Goal: Information Seeking & Learning: Learn about a topic

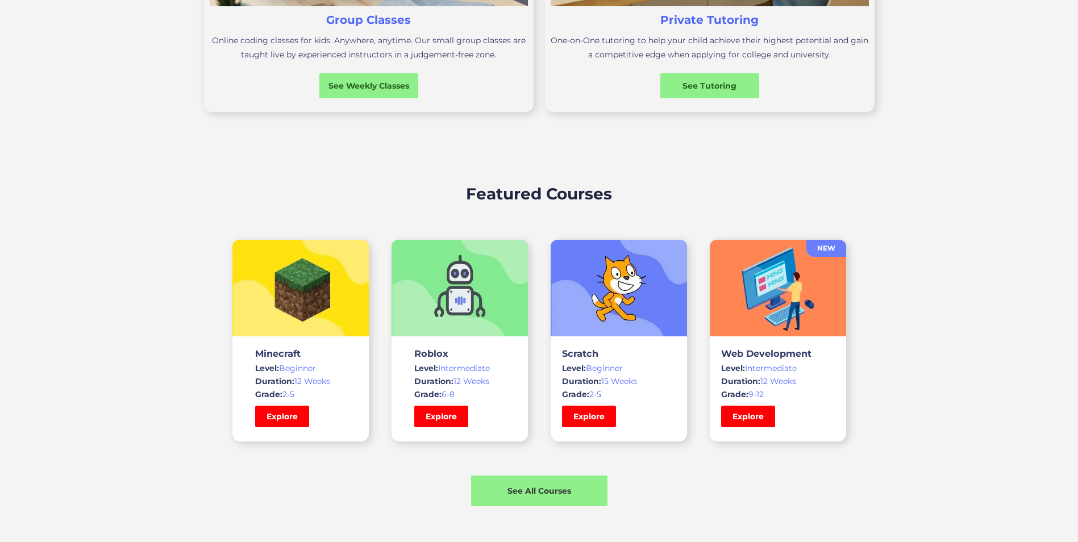
scroll to position [682, 0]
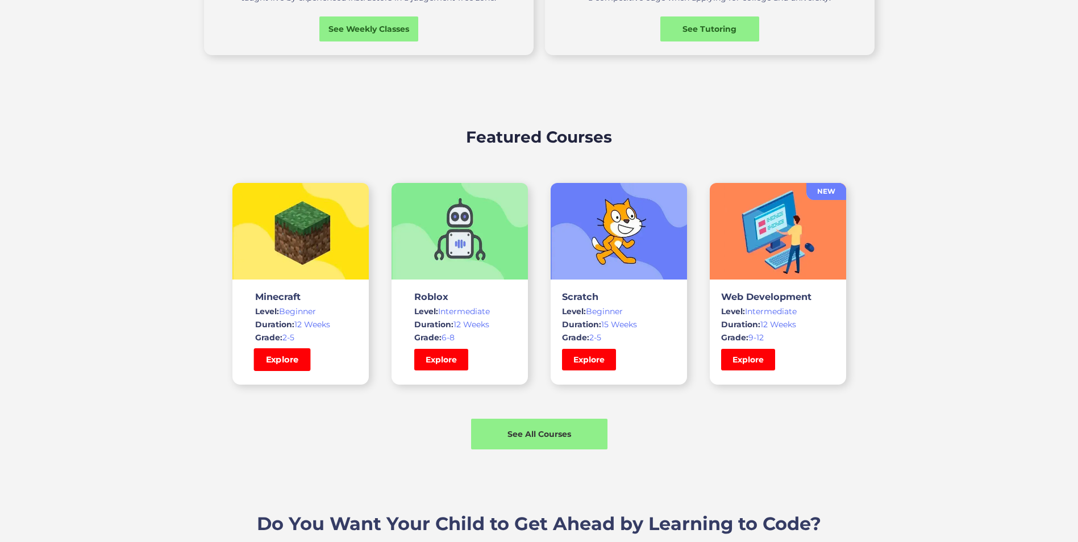
click at [289, 366] on link "Explore" at bounding box center [281, 359] width 57 height 23
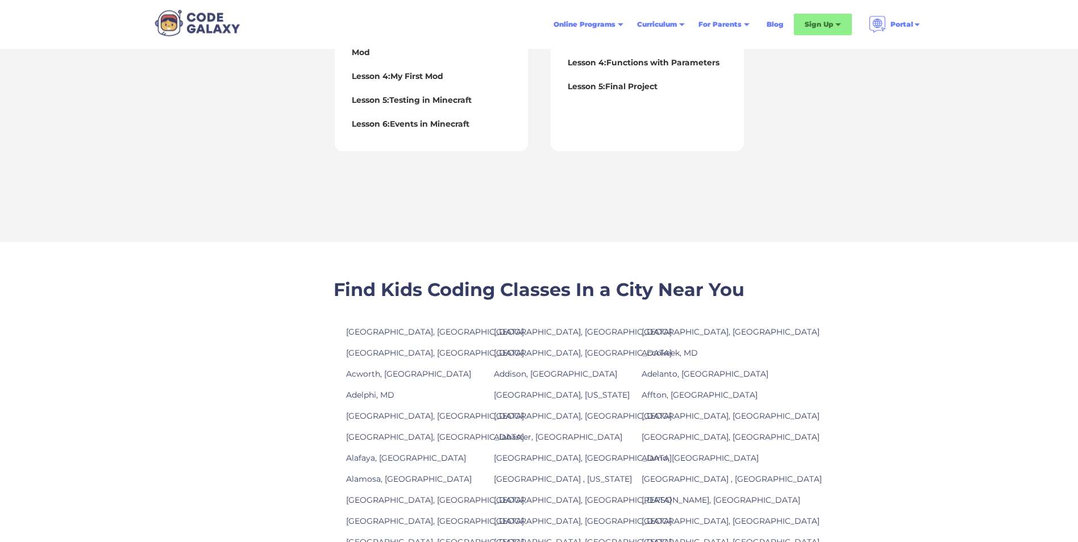
scroll to position [625, 0]
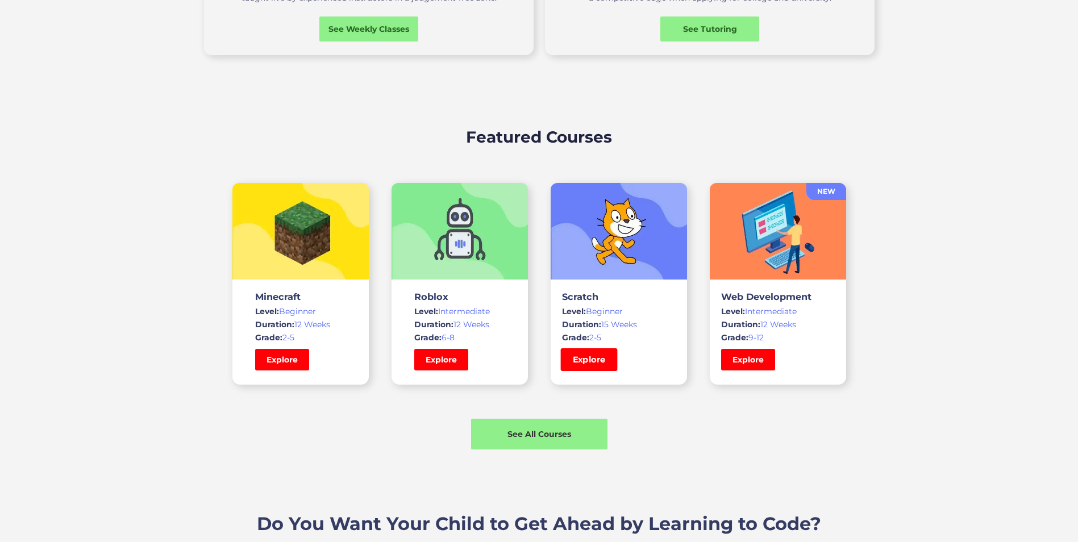
click at [586, 359] on link "Explore" at bounding box center [588, 359] width 57 height 23
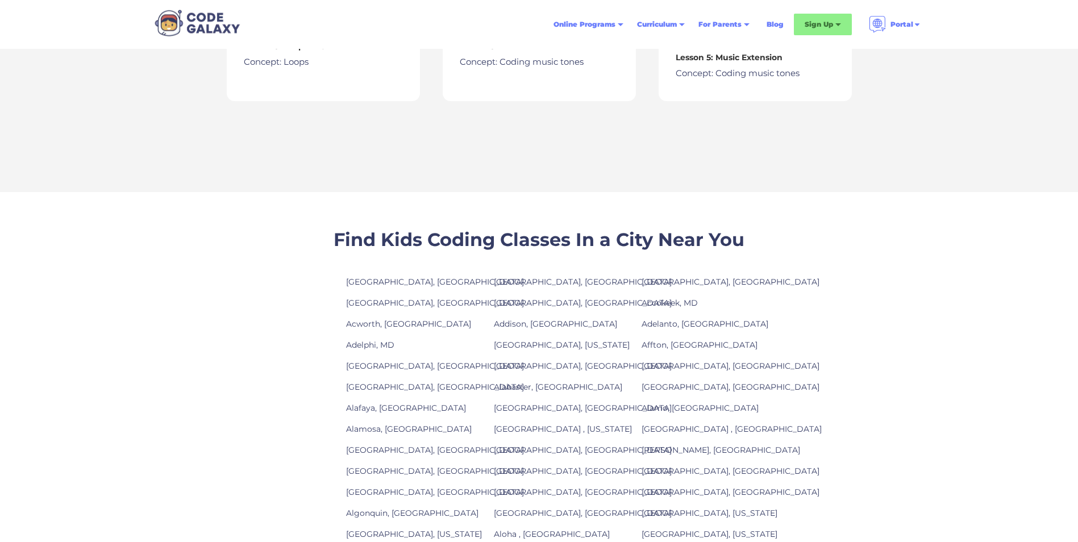
scroll to position [795, 0]
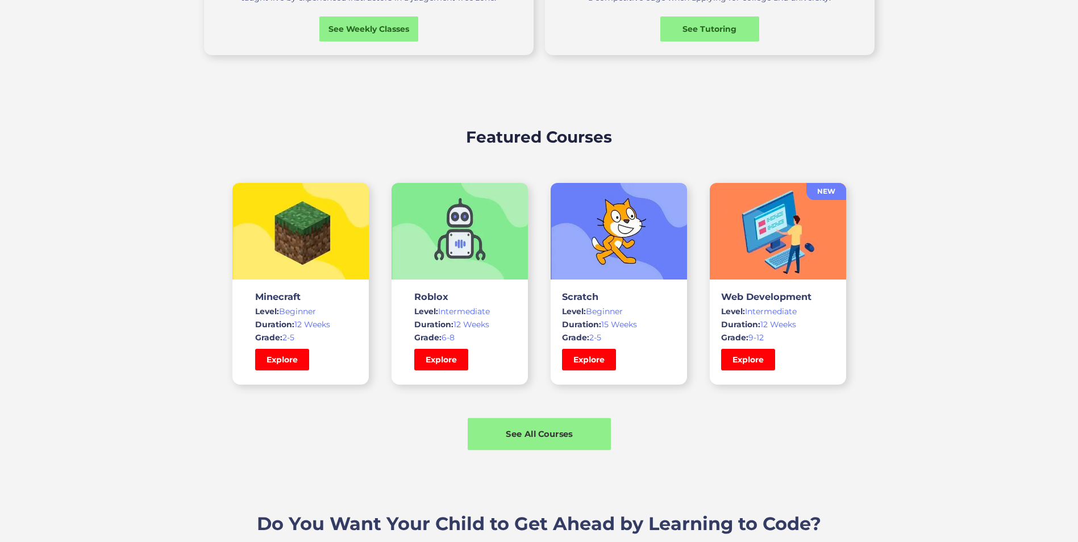
click at [540, 434] on div "See All Courses" at bounding box center [539, 434] width 143 height 12
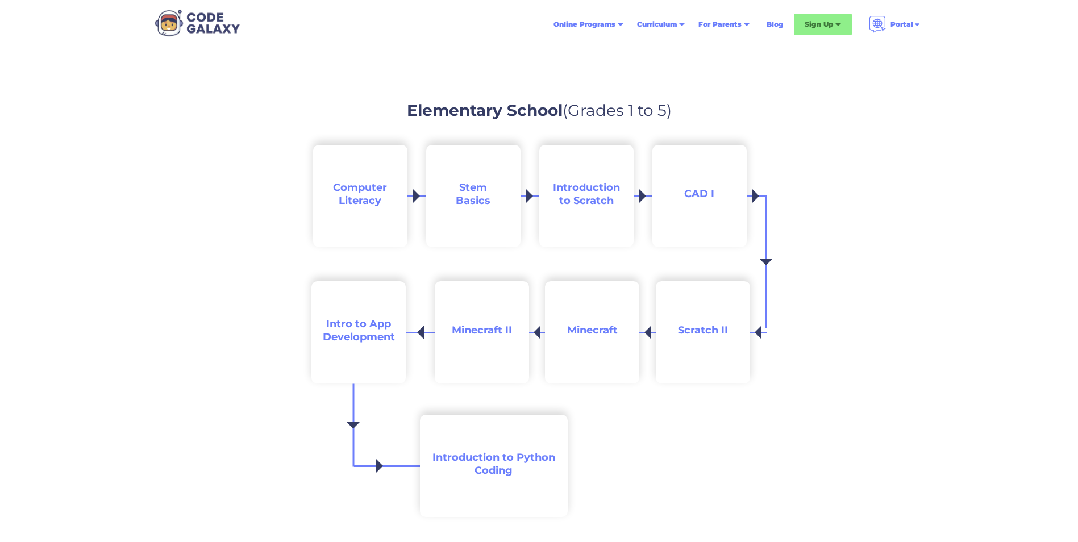
scroll to position [1080, 0]
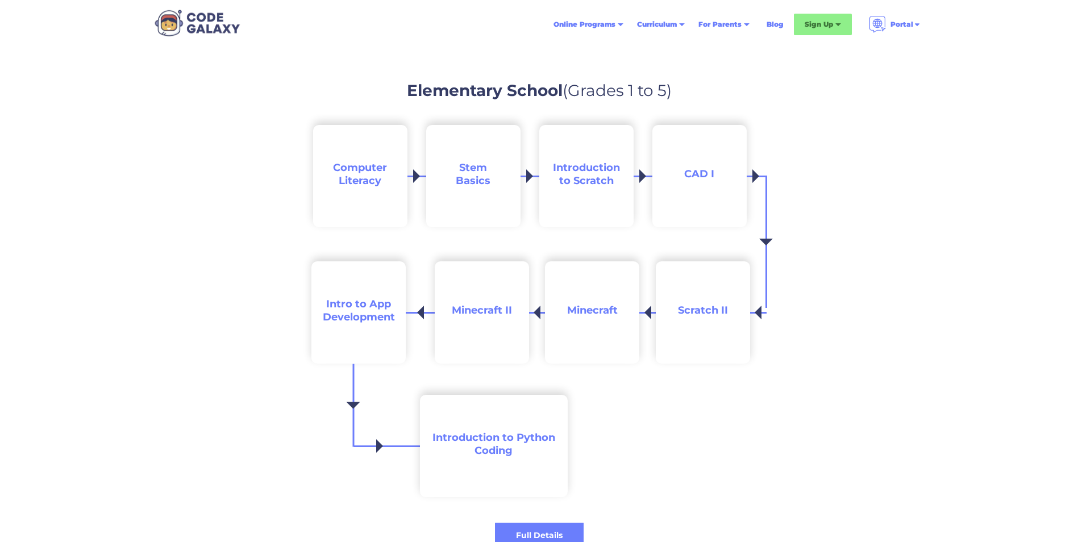
click at [703, 175] on span "CAD I" at bounding box center [699, 174] width 30 height 12
click at [705, 310] on span "Scratch II" at bounding box center [703, 310] width 50 height 12
click at [356, 301] on span "Intro to App Development" at bounding box center [359, 311] width 72 height 26
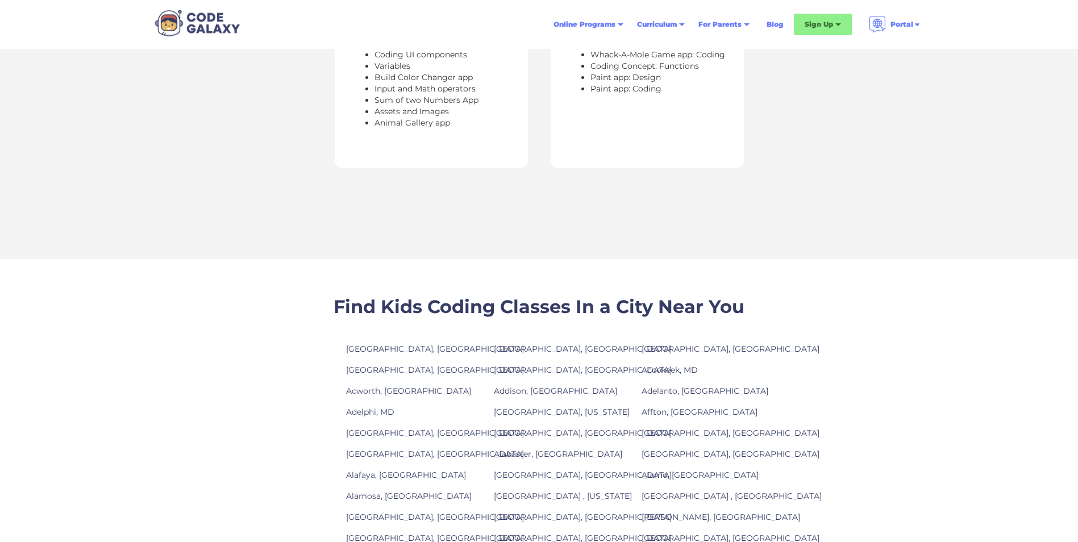
scroll to position [682, 0]
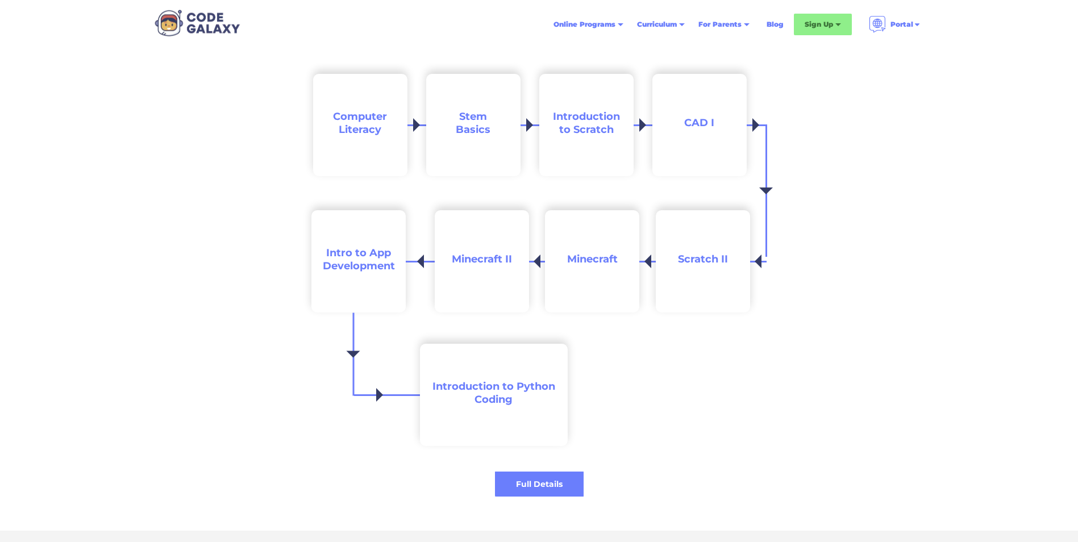
scroll to position [1193, 0]
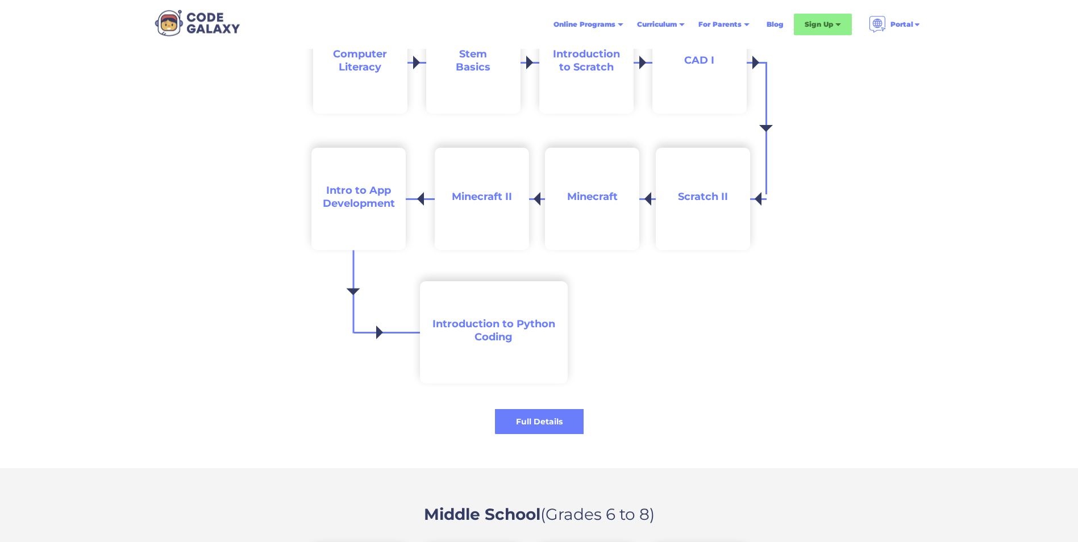
click at [504, 335] on span "Introduction to Python Coding" at bounding box center [493, 331] width 123 height 26
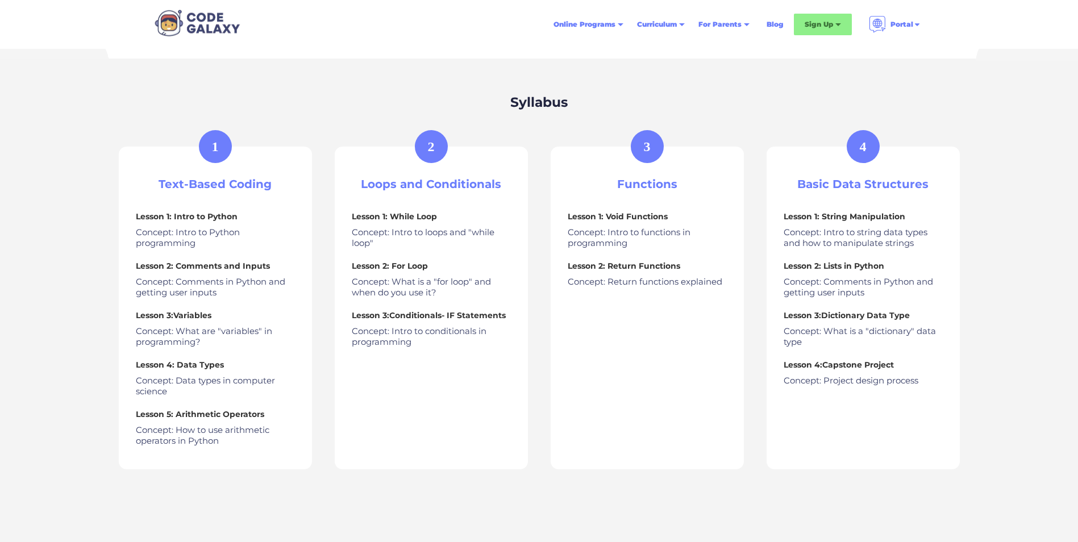
scroll to position [455, 0]
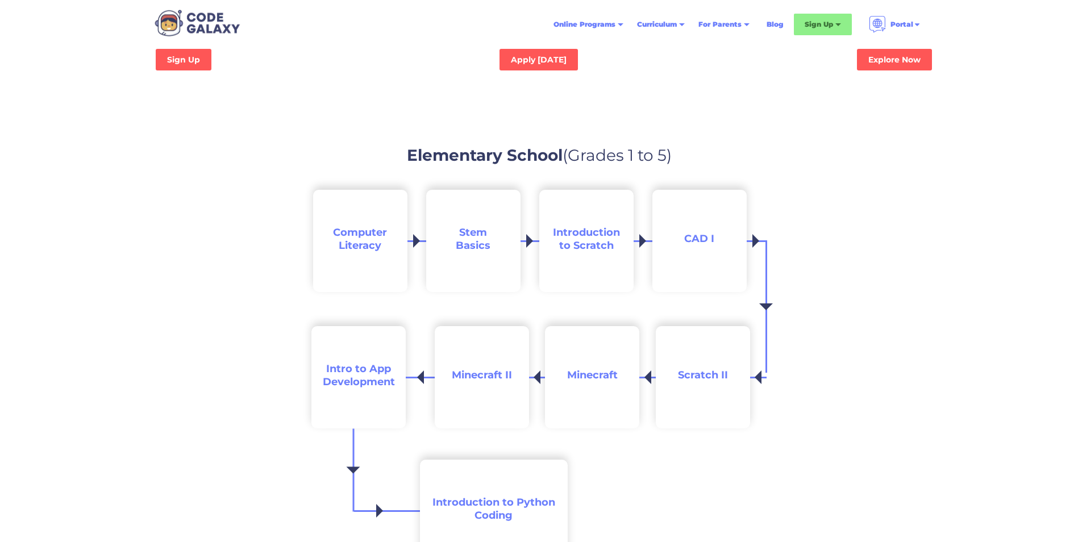
scroll to position [1023, 0]
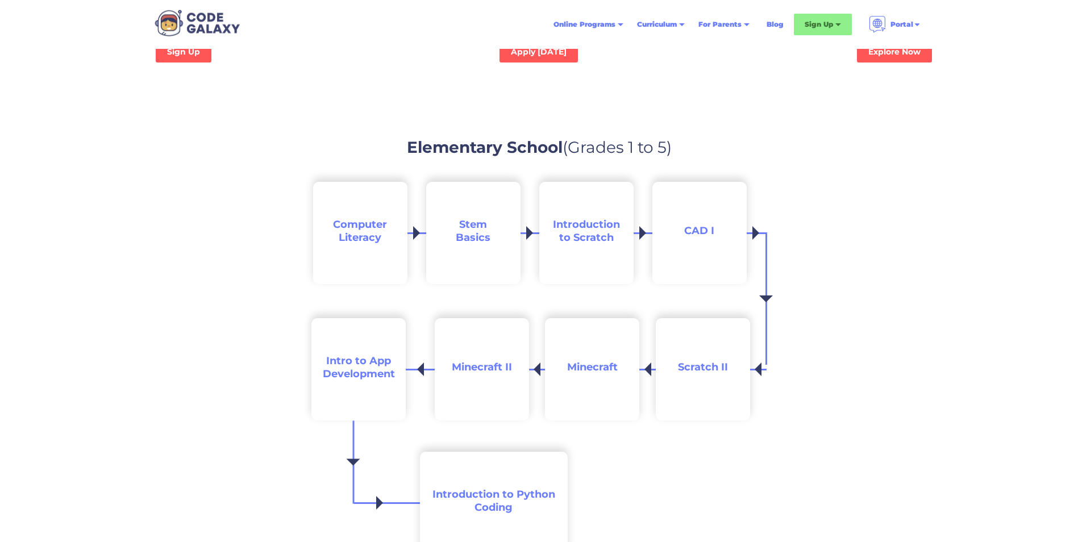
click at [369, 234] on span "Computer Literacy" at bounding box center [360, 231] width 54 height 26
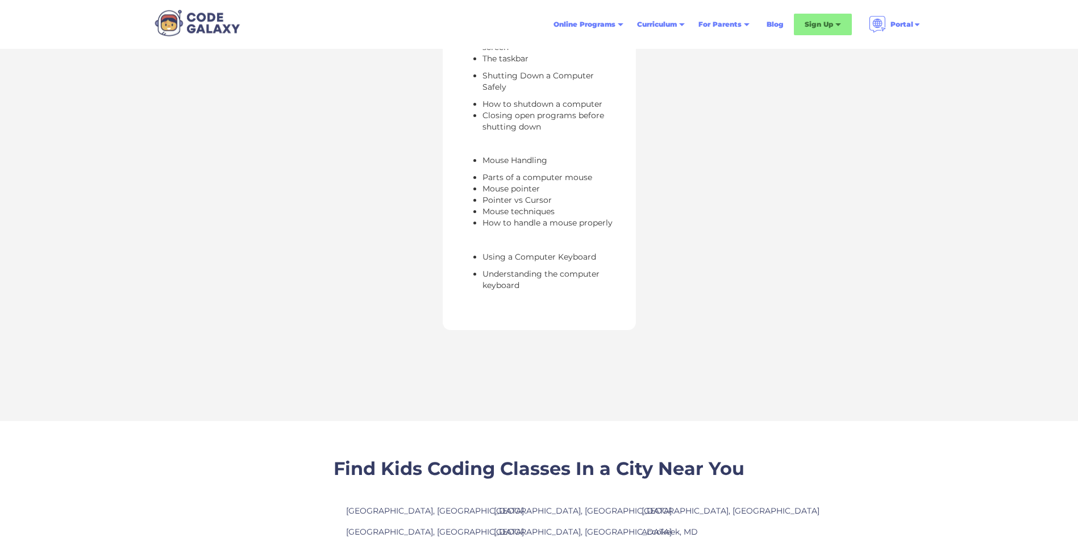
scroll to position [795, 0]
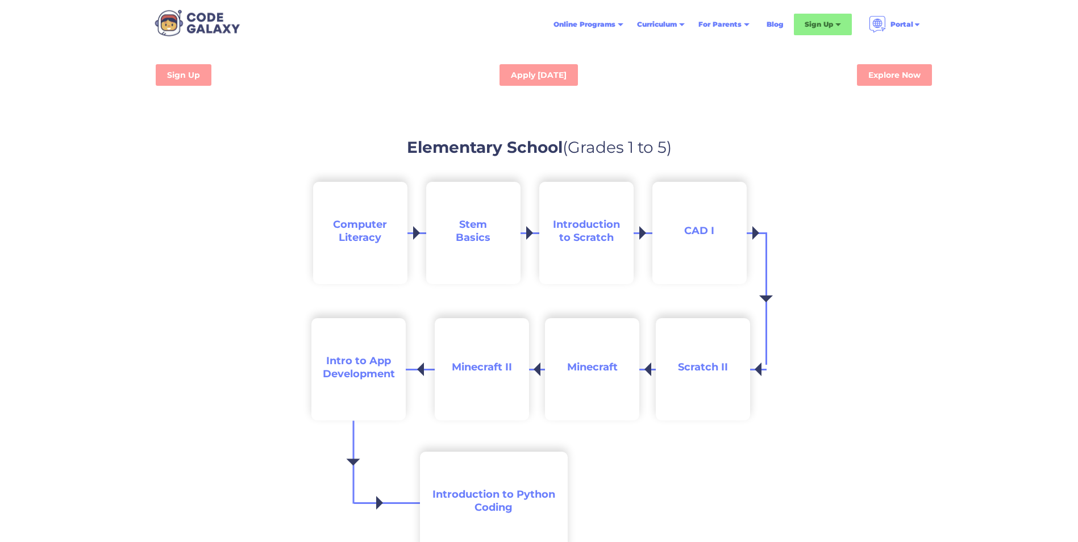
click at [462, 234] on span "Stem Basics" at bounding box center [473, 231] width 35 height 26
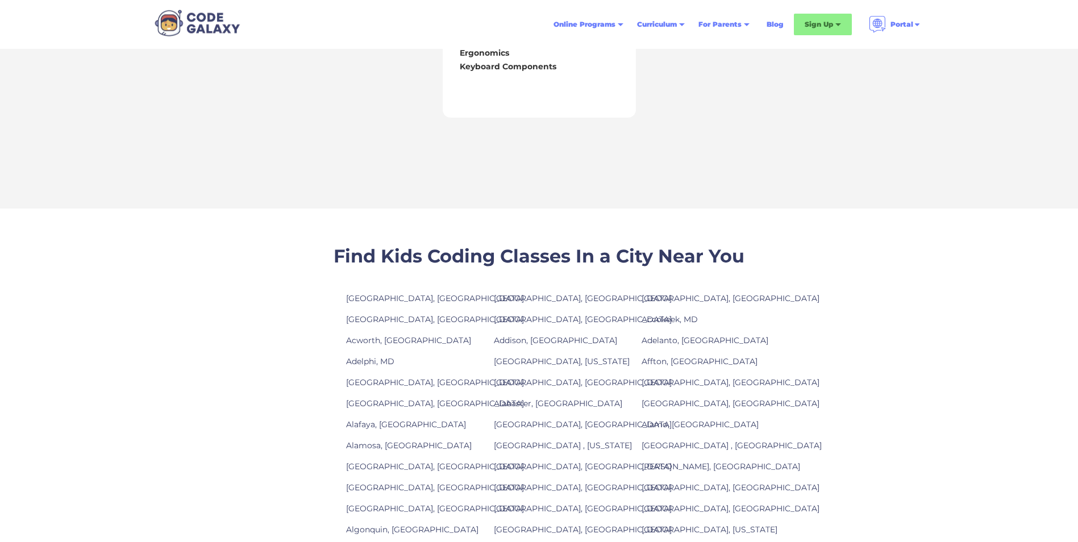
scroll to position [852, 0]
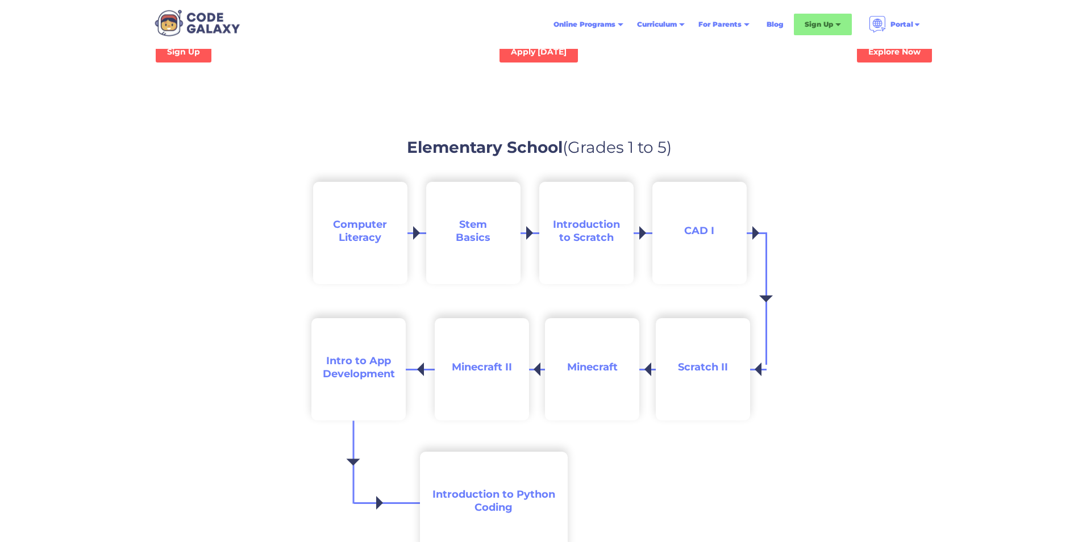
click at [584, 231] on h2 "Introduction to Scratch" at bounding box center [587, 231] width 72 height 27
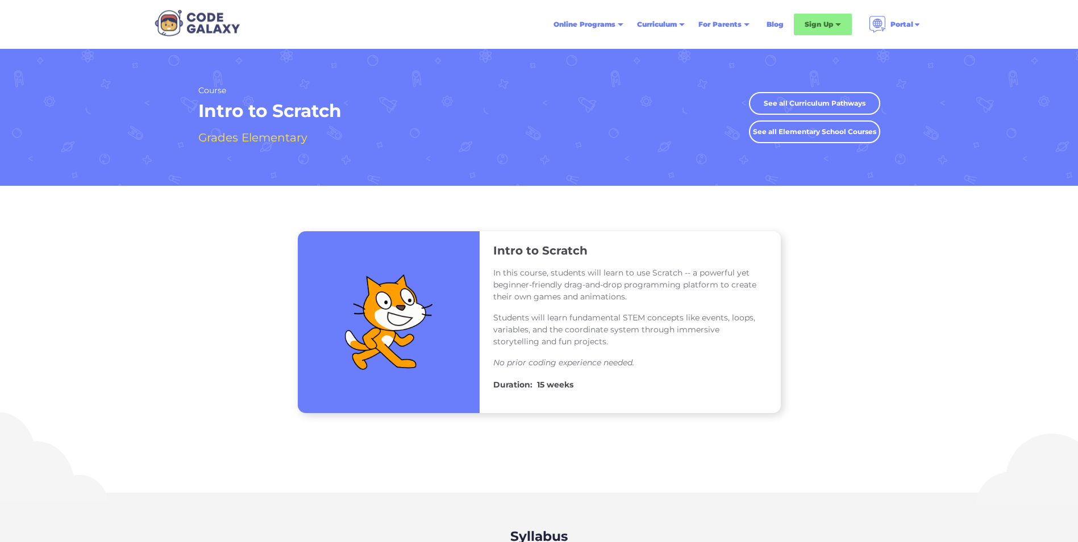
click at [795, 97] on link "See all Curriculum Pathways" at bounding box center [814, 103] width 131 height 23
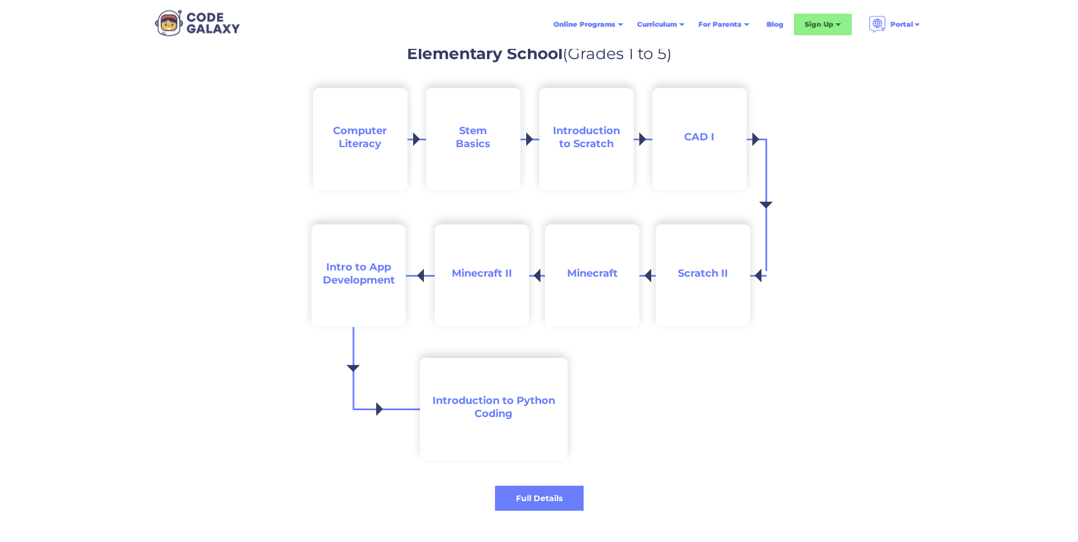
scroll to position [1136, 0]
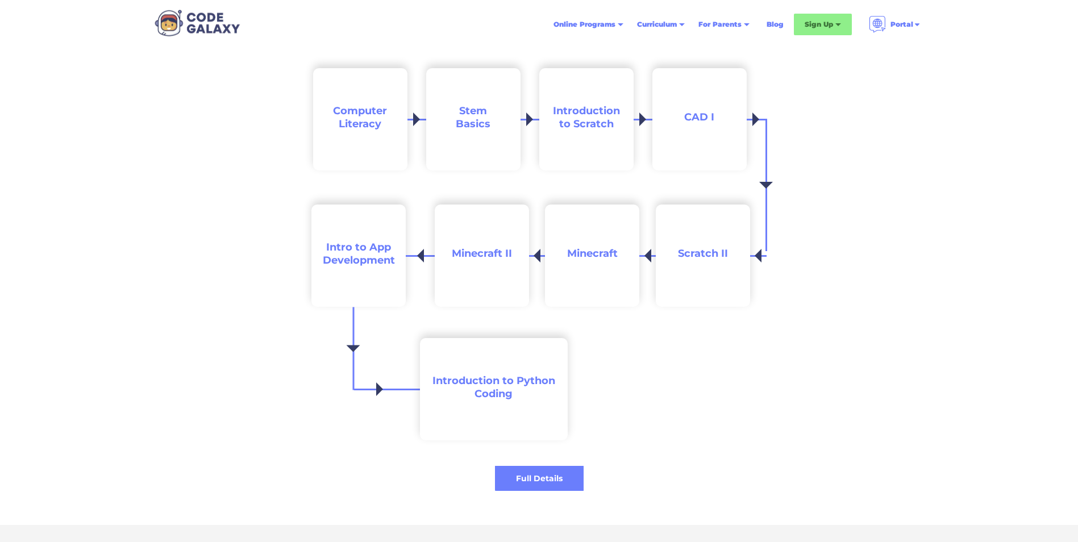
click at [576, 122] on span "Introduction to Scratch" at bounding box center [586, 118] width 67 height 26
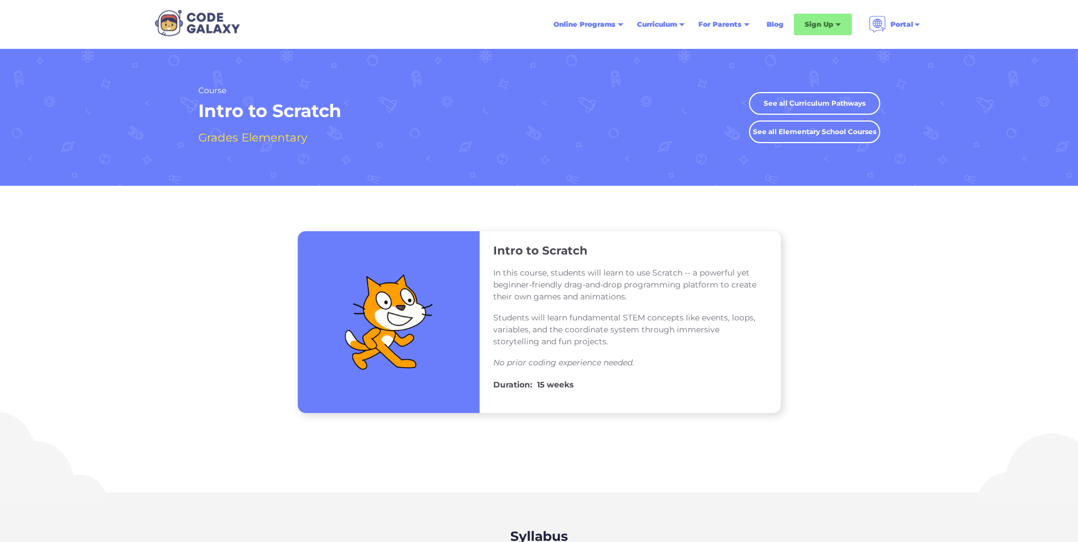
click at [775, 132] on link "See all Elementary School Courses" at bounding box center [814, 131] width 131 height 23
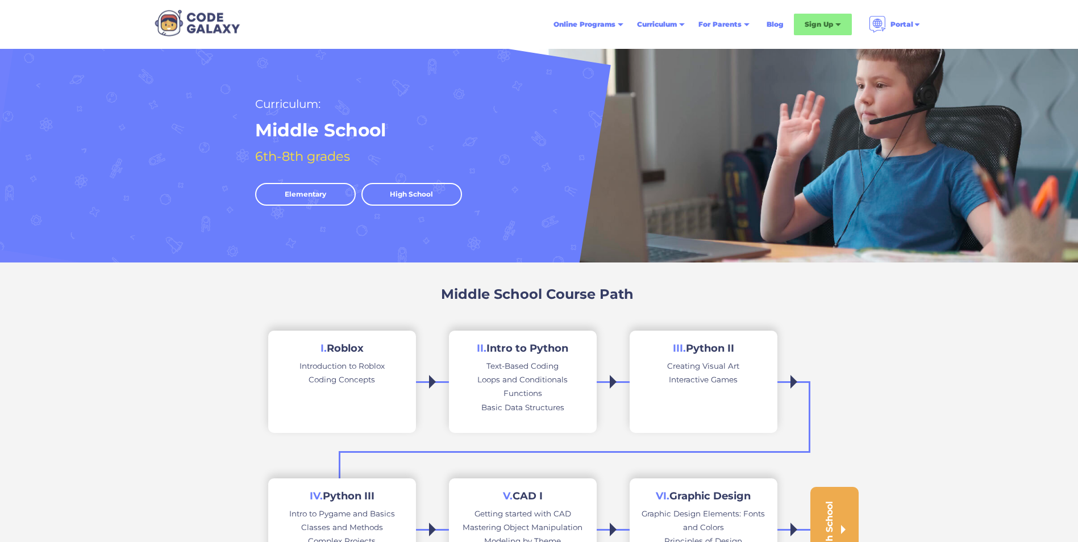
click at [305, 196] on link "Elementary" at bounding box center [305, 194] width 101 height 23
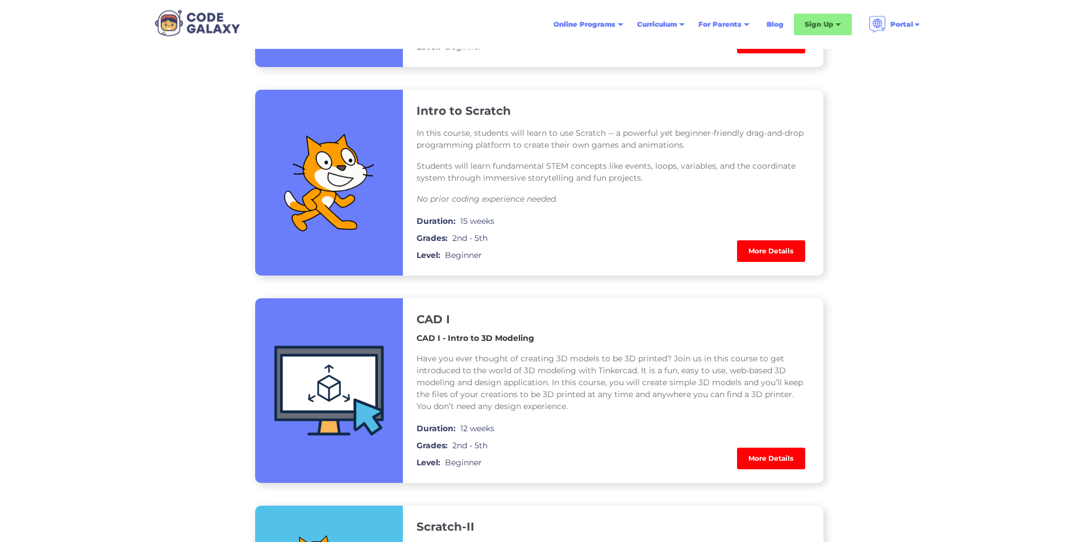
scroll to position [1080, 0]
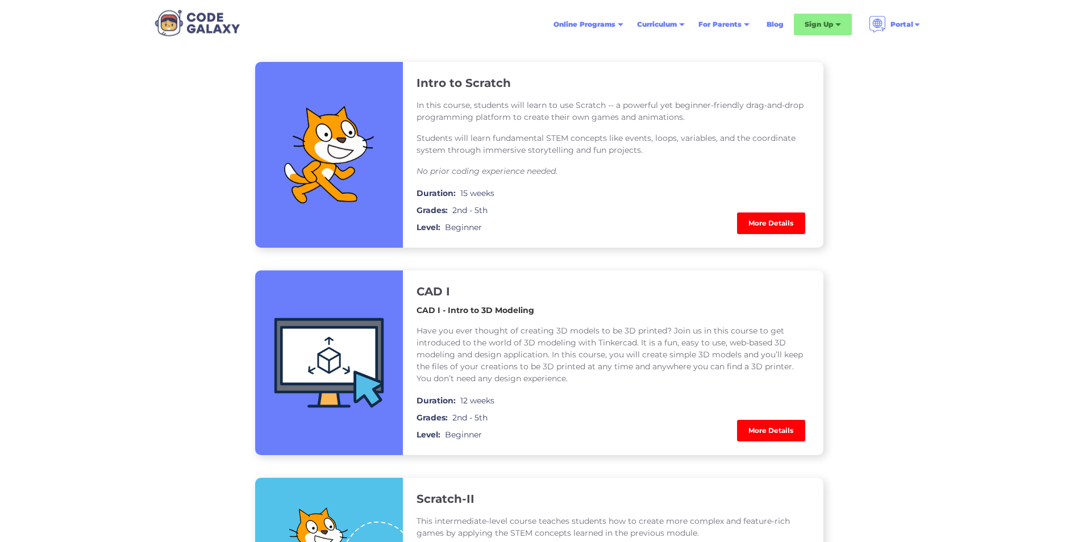
click at [752, 223] on link "More Details" at bounding box center [771, 223] width 68 height 22
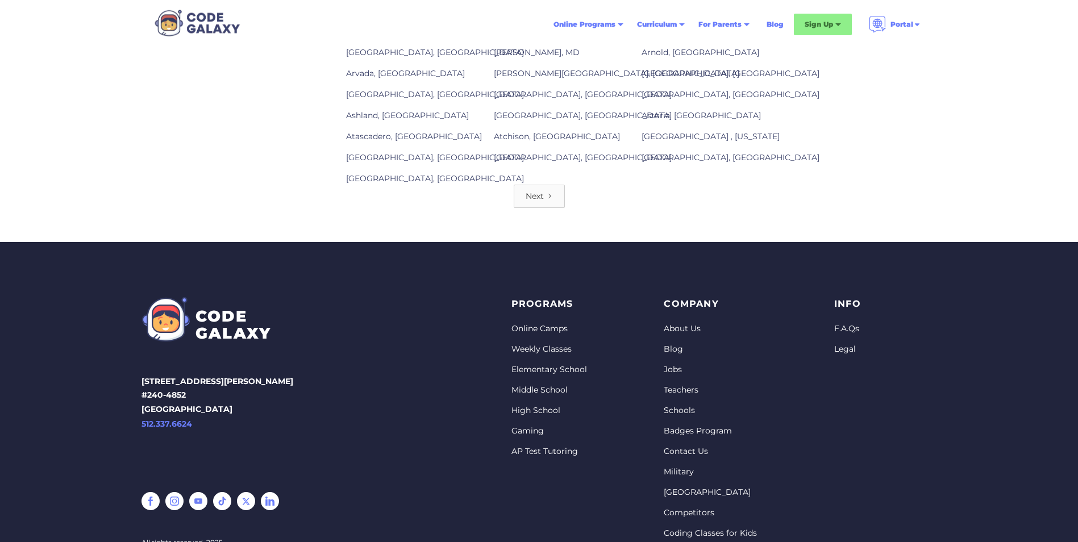
scroll to position [1591, 0]
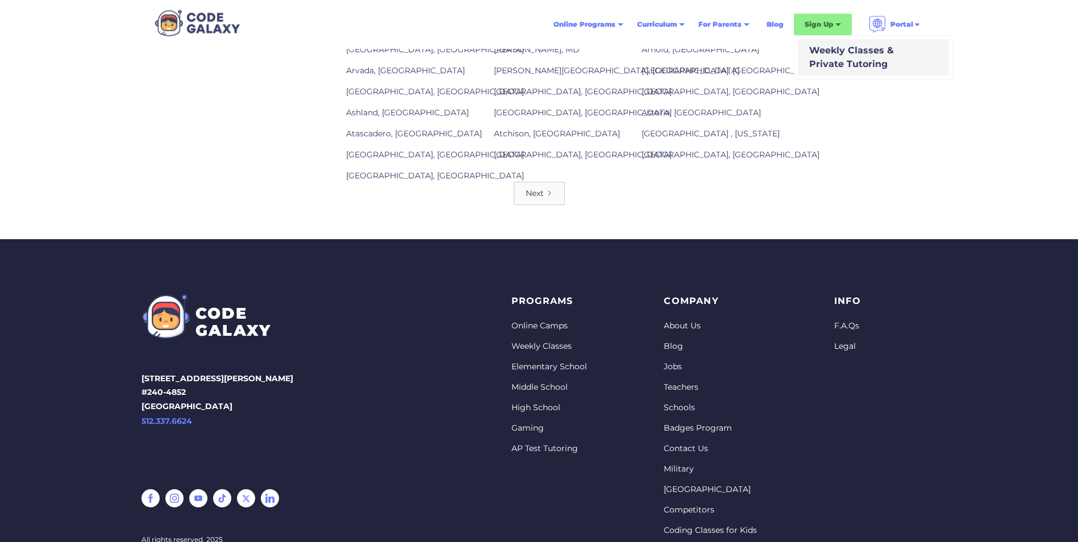
click at [827, 60] on div "Weekly Classes & Private Tutoring" at bounding box center [849, 57] width 89 height 27
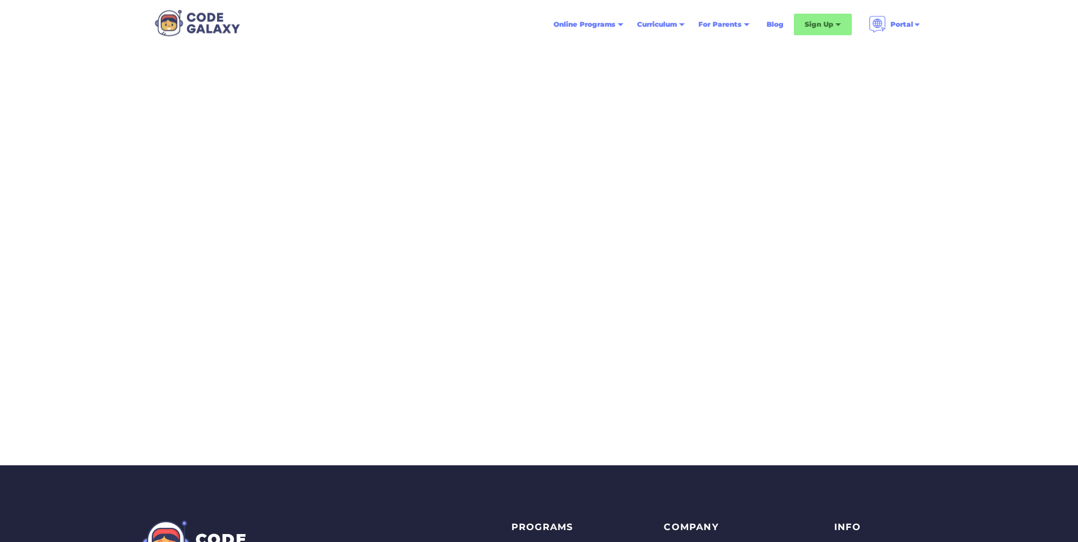
scroll to position [170, 0]
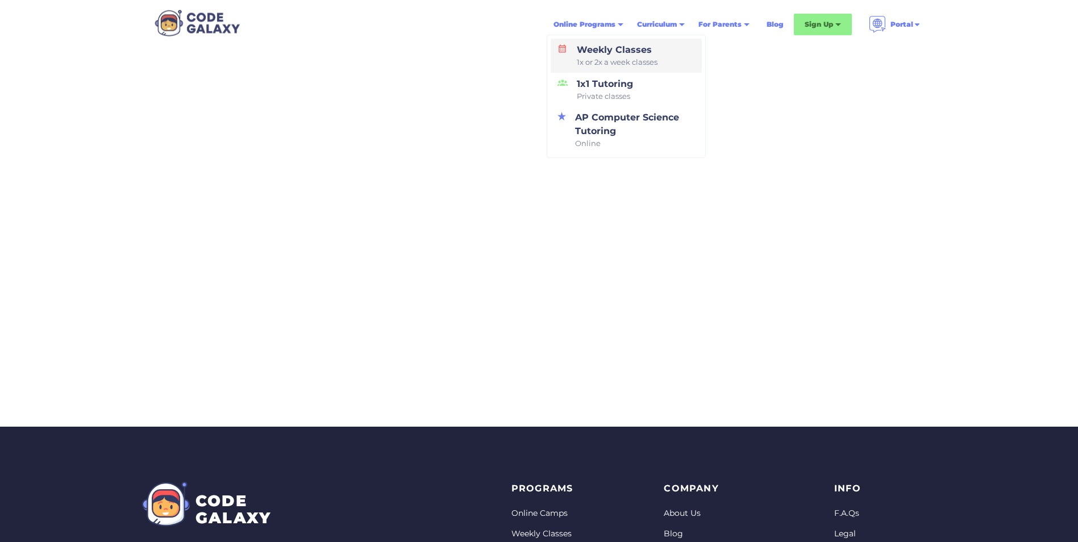
click at [598, 47] on div "Weekly Classes 1x or 2x a week classes" at bounding box center [614, 55] width 85 height 25
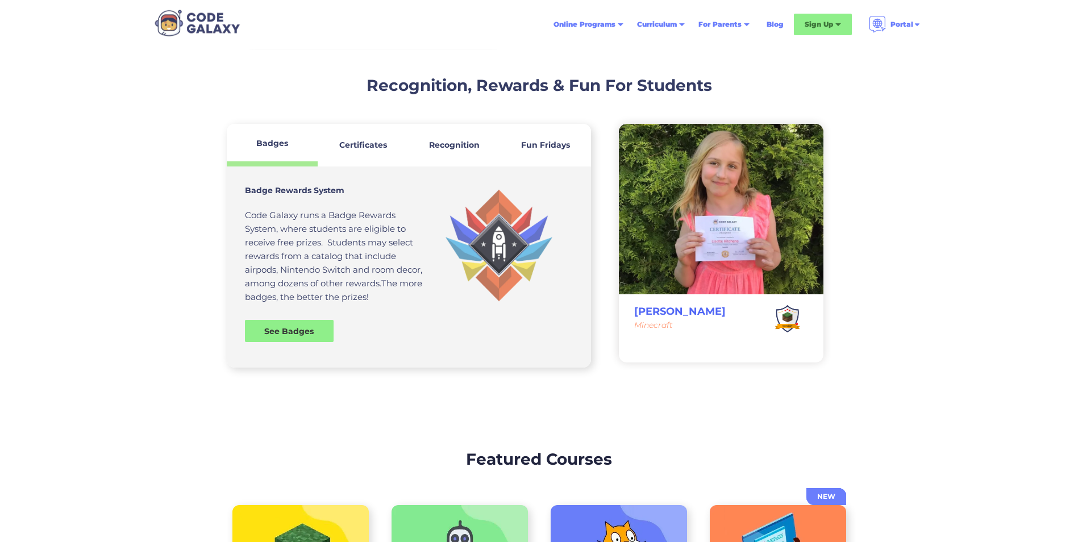
scroll to position [2954, 0]
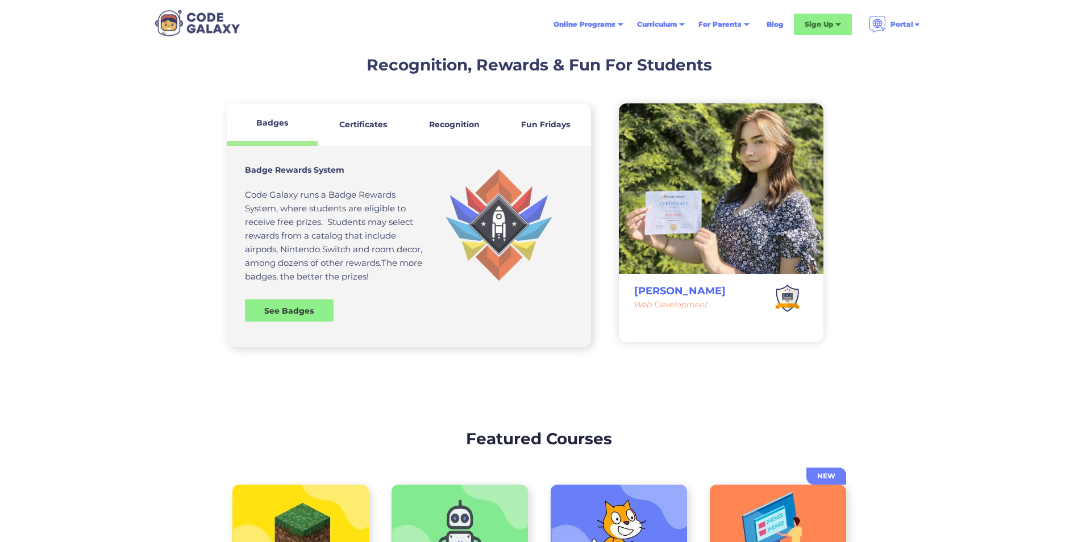
click at [553, 126] on strong "Fun Fridays" at bounding box center [545, 124] width 49 height 10
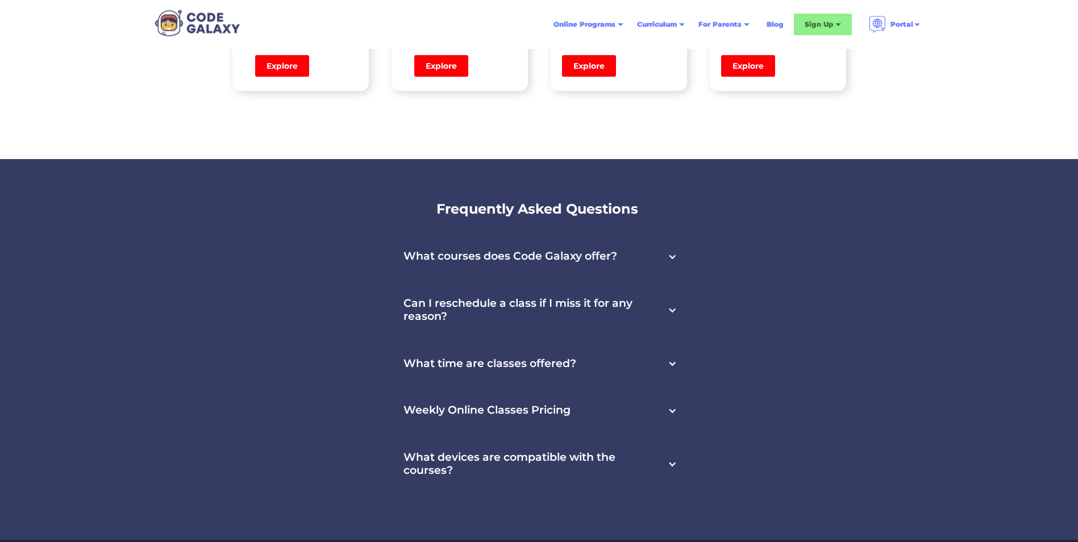
scroll to position [3636, 0]
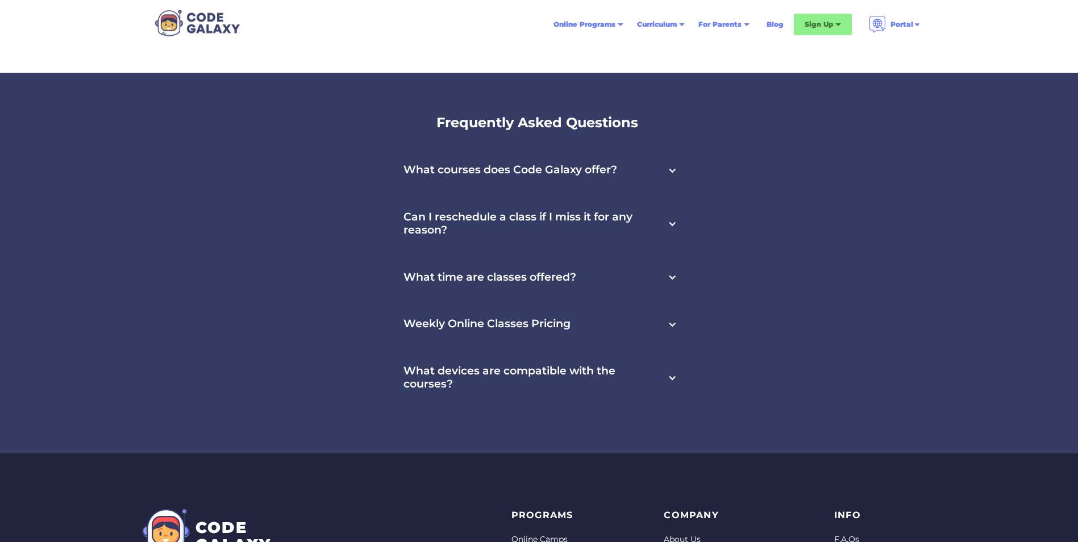
click at [669, 277] on div at bounding box center [672, 277] width 9 height 9
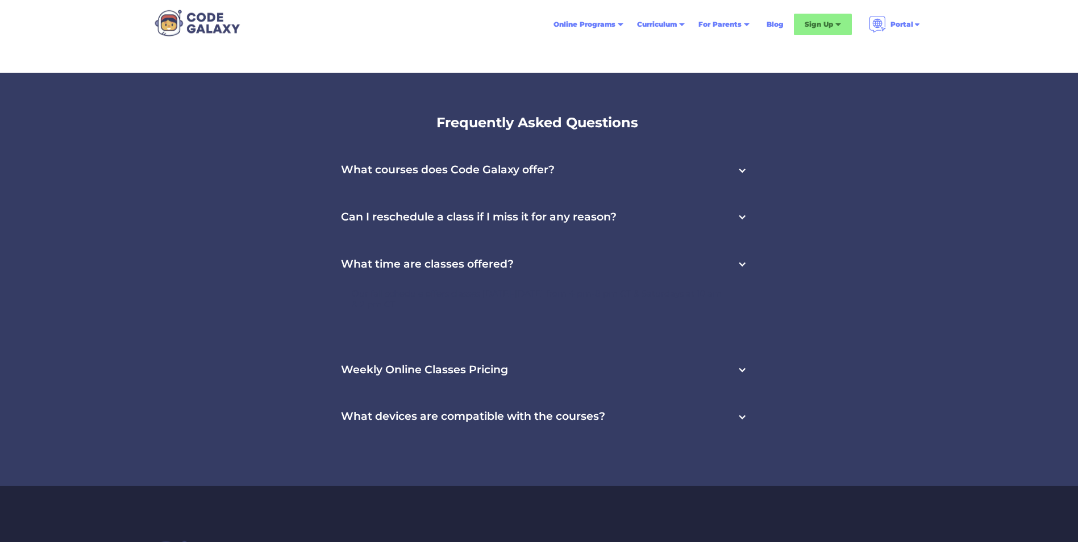
click at [747, 372] on div at bounding box center [741, 369] width 9 height 9
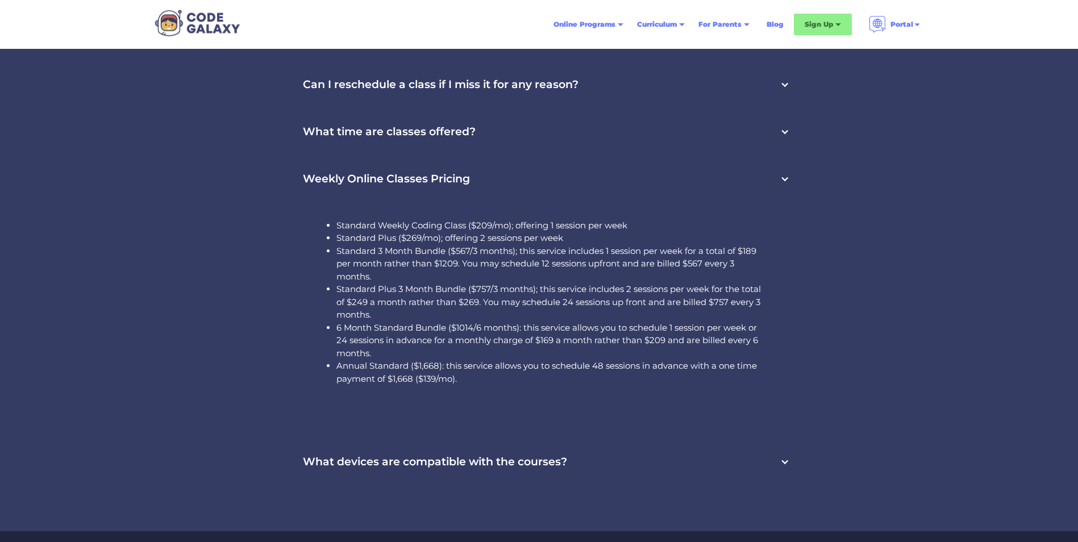
scroll to position [3807, 0]
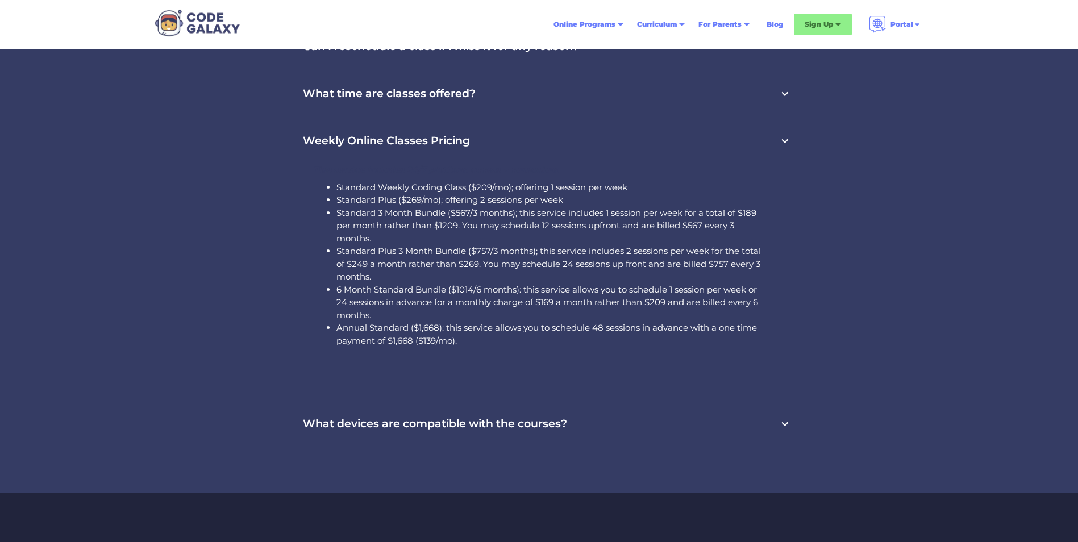
click at [461, 427] on h3 "What devices are compatible with the courses?" at bounding box center [435, 424] width 264 height 13
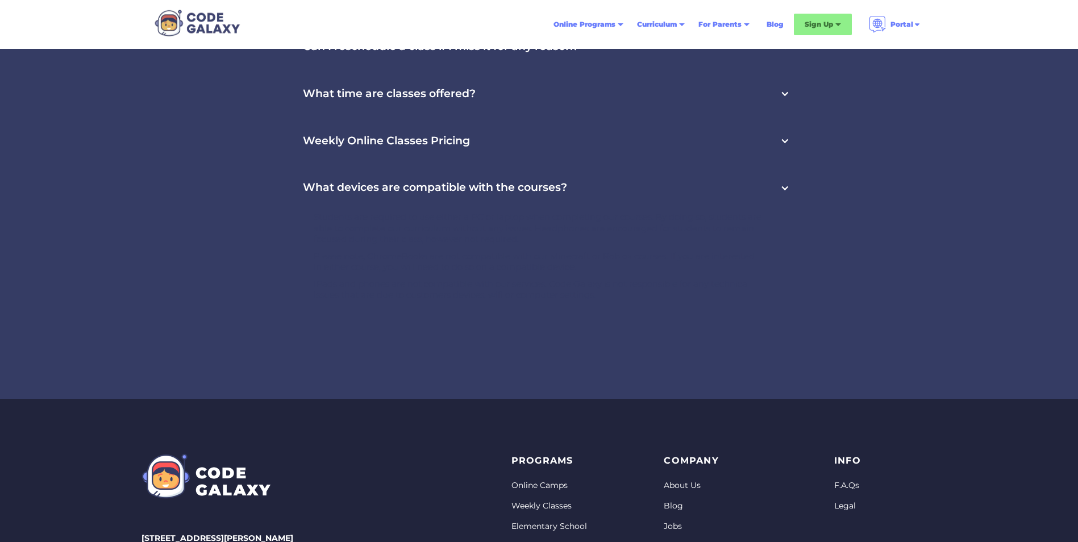
click at [462, 181] on h3 "What devices are compatible with the courses?" at bounding box center [435, 187] width 264 height 13
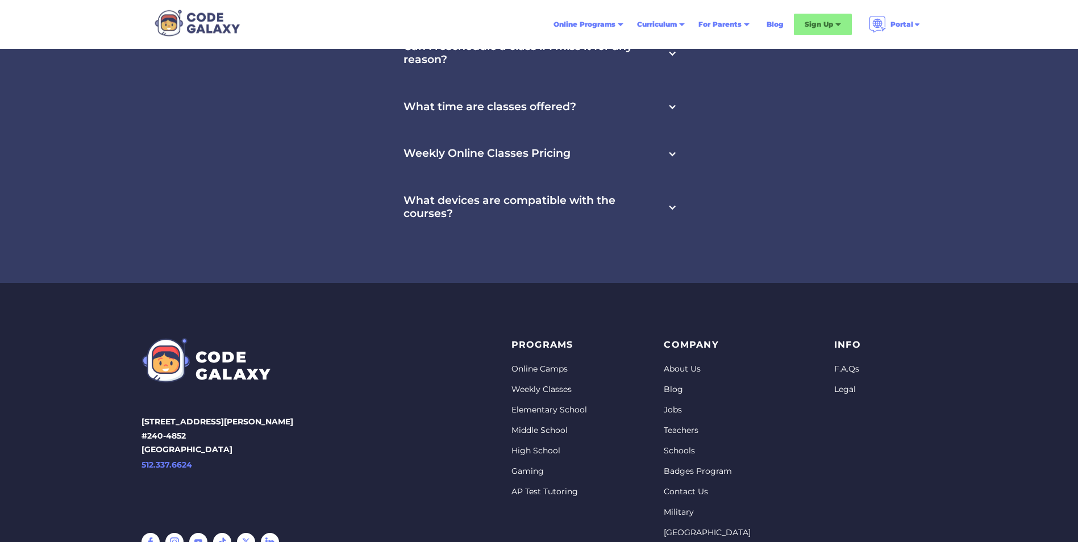
click at [444, 213] on h3 "What devices are compatible with the courses?" at bounding box center [534, 207] width 262 height 26
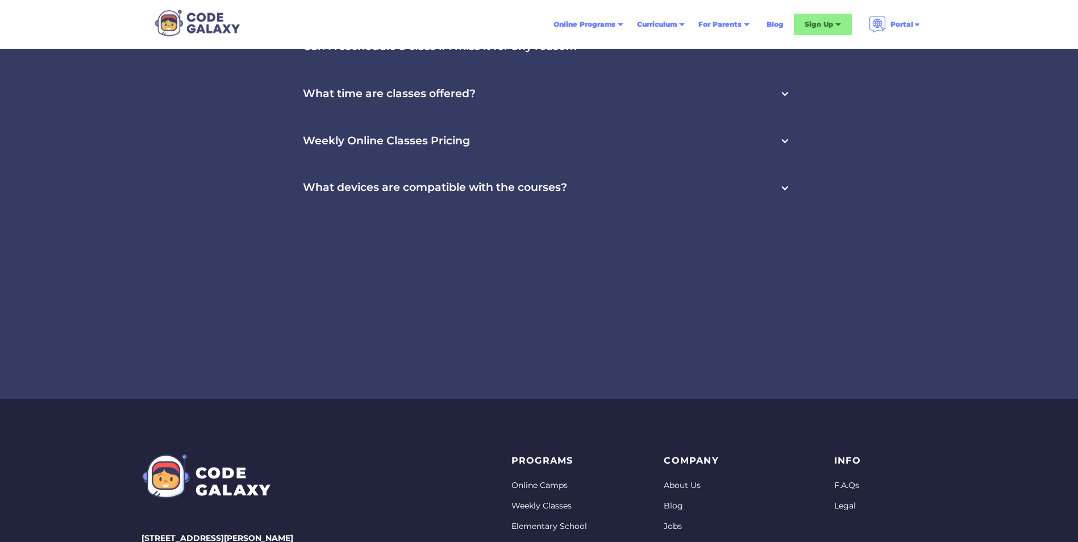
click at [779, 187] on div "What devices are compatible with the courses?" at bounding box center [539, 187] width 523 height 47
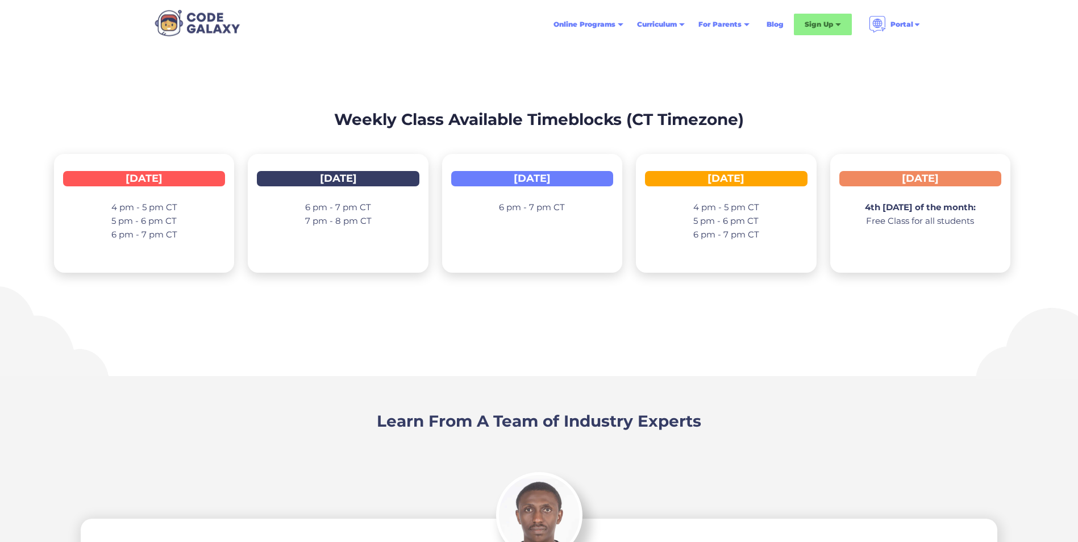
scroll to position [1522, 0]
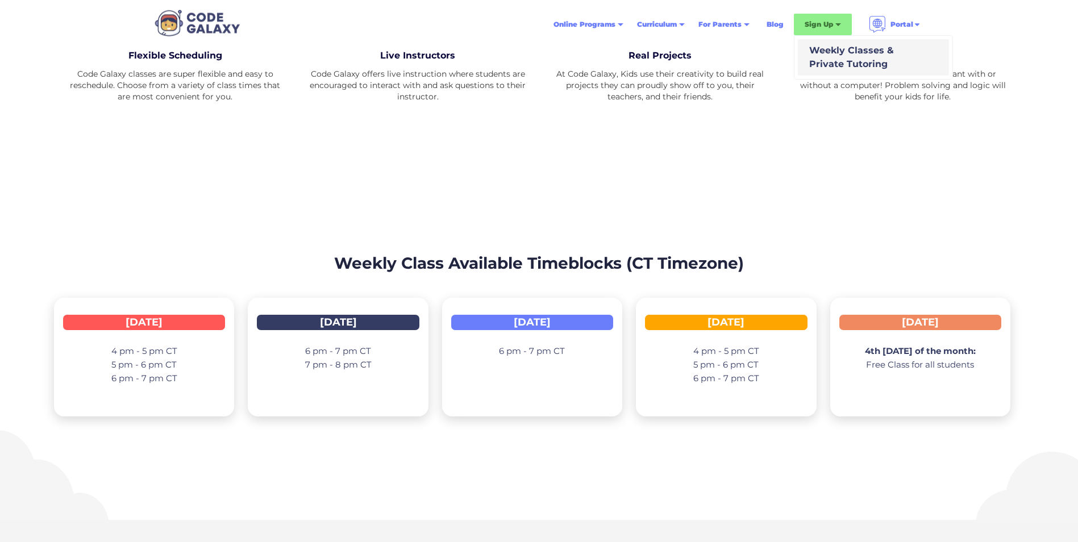
click at [834, 56] on div "Weekly Classes & Private Tutoring" at bounding box center [849, 57] width 89 height 27
